Goal: Information Seeking & Learning: Learn about a topic

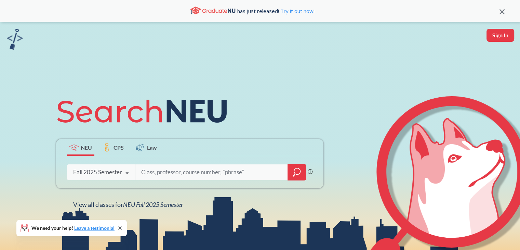
click at [297, 173] on icon "magnifying glass" at bounding box center [297, 172] width 8 height 10
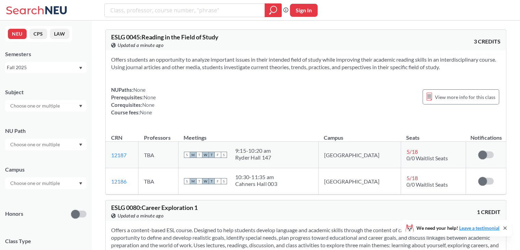
click at [56, 108] on input "text" at bounding box center [35, 106] width 57 height 8
type input "cs"
click at [45, 123] on p "Computer Science" at bounding box center [47, 124] width 77 height 7
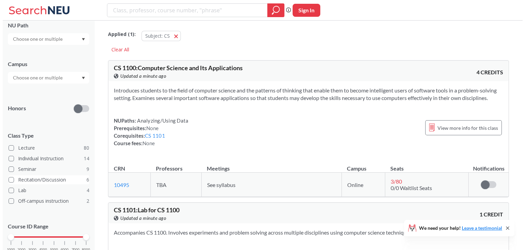
scroll to position [131, 0]
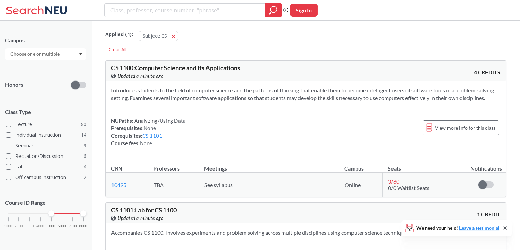
drag, startPoint x: 7, startPoint y: 213, endPoint x: 52, endPoint y: 215, distance: 45.2
click at [52, 215] on div at bounding box center [51, 213] width 6 height 6
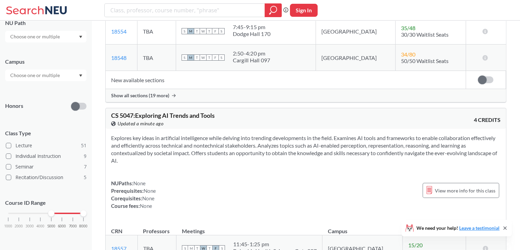
scroll to position [2128, 0]
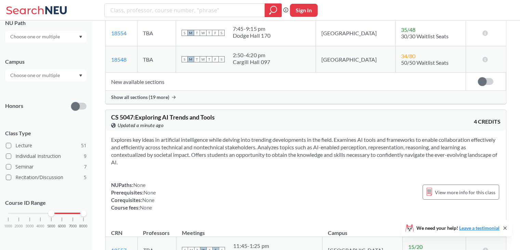
click at [403, 237] on td "15 / 20 0/0 Waitlist Seats" at bounding box center [434, 250] width 63 height 26
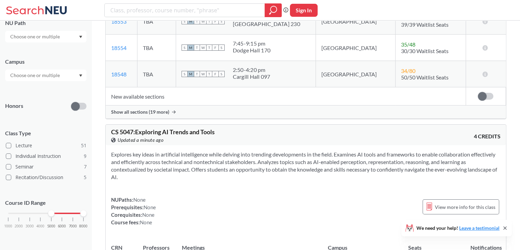
scroll to position [2113, 0]
click at [220, 125] on div "CS 5047 : Exploring AI Trends and Tools View this course on Banner. Updated a m…" at bounding box center [306, 135] width 401 height 21
click at [220, 151] on section "Explores key ideas in artificial intelligence while delving into trending devel…" at bounding box center [306, 166] width 390 height 30
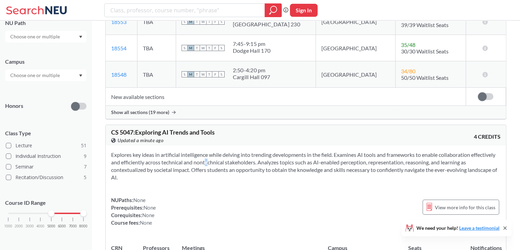
click at [220, 151] on section "Explores key ideas in artificial intelligence while delving into trending devel…" at bounding box center [306, 166] width 390 height 30
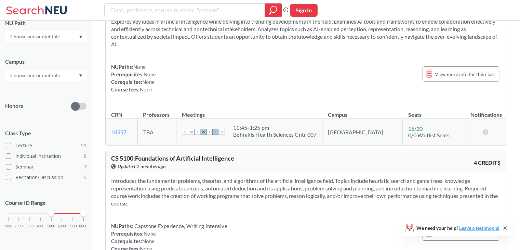
click at [277, 177] on section "Introduces the fundamental problems, theories, and algorithms of the artificial…" at bounding box center [306, 192] width 390 height 30
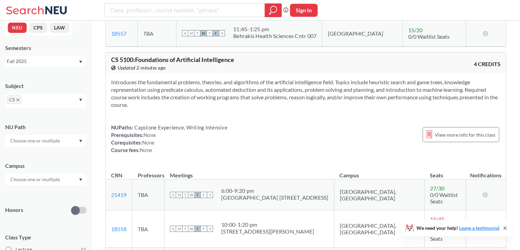
scroll to position [3, 0]
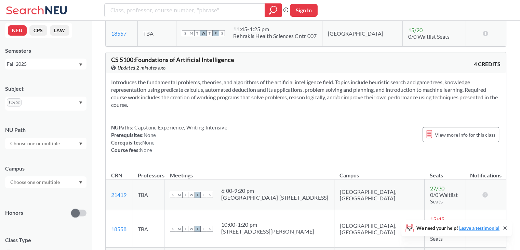
click at [37, 181] on input "text" at bounding box center [35, 182] width 57 height 8
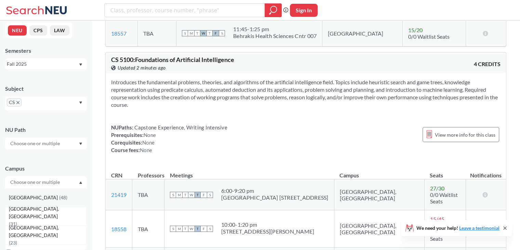
click at [35, 197] on div "[GEOGRAPHIC_DATA] ( 48 )" at bounding box center [47, 198] width 77 height 8
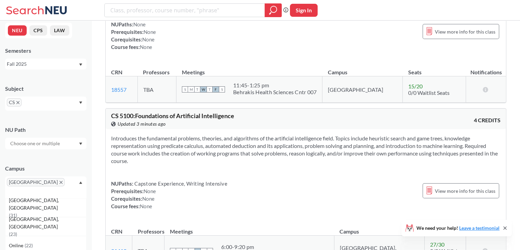
scroll to position [2305, 0]
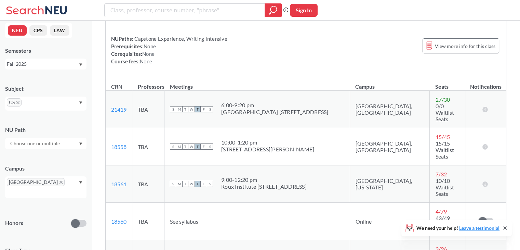
scroll to position [2433, 0]
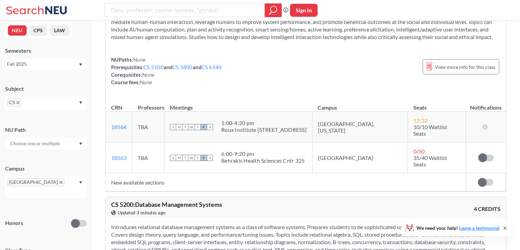
scroll to position [2950, 0]
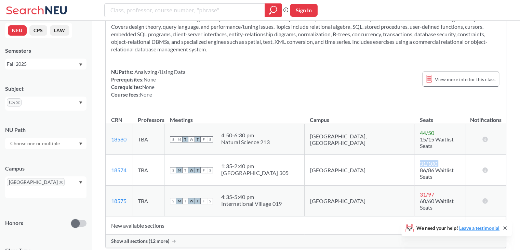
scroll to position [3157, 0]
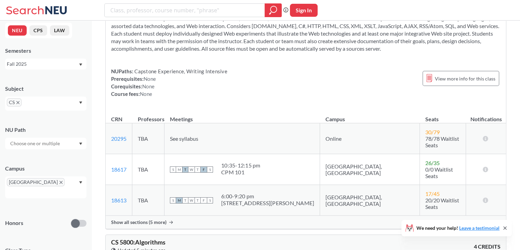
scroll to position [4618, 0]
